Goal: Task Accomplishment & Management: Manage account settings

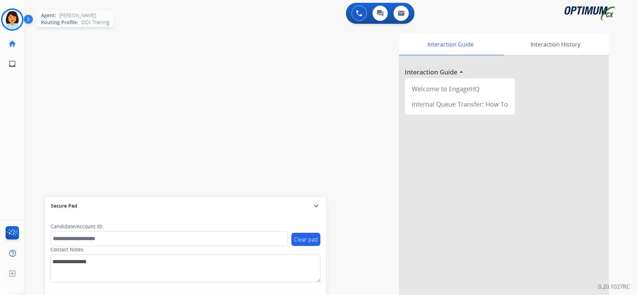
click at [13, 26] on img at bounding box center [12, 20] width 20 height 20
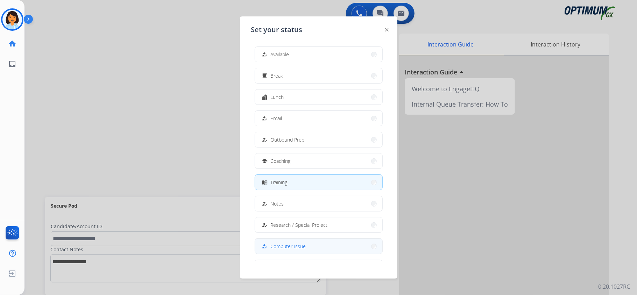
scroll to position [66, 0]
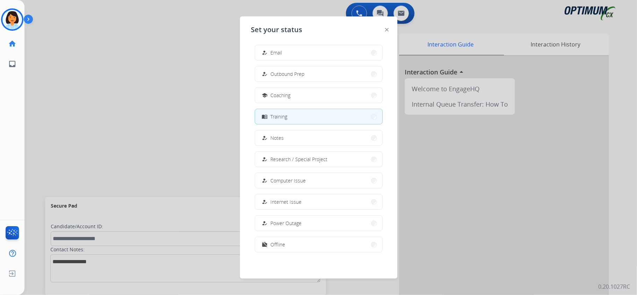
drag, startPoint x: 287, startPoint y: 241, endPoint x: 255, endPoint y: 236, distance: 32.6
click at [288, 242] on button "work_off Offline" at bounding box center [318, 244] width 127 height 15
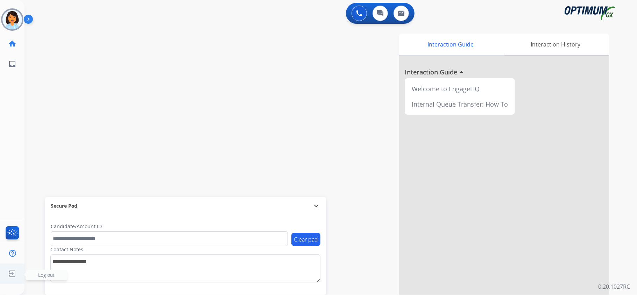
click at [13, 273] on img at bounding box center [12, 273] width 13 height 13
click at [10, 274] on img at bounding box center [12, 273] width 13 height 13
